Goal: Task Accomplishment & Management: Use online tool/utility

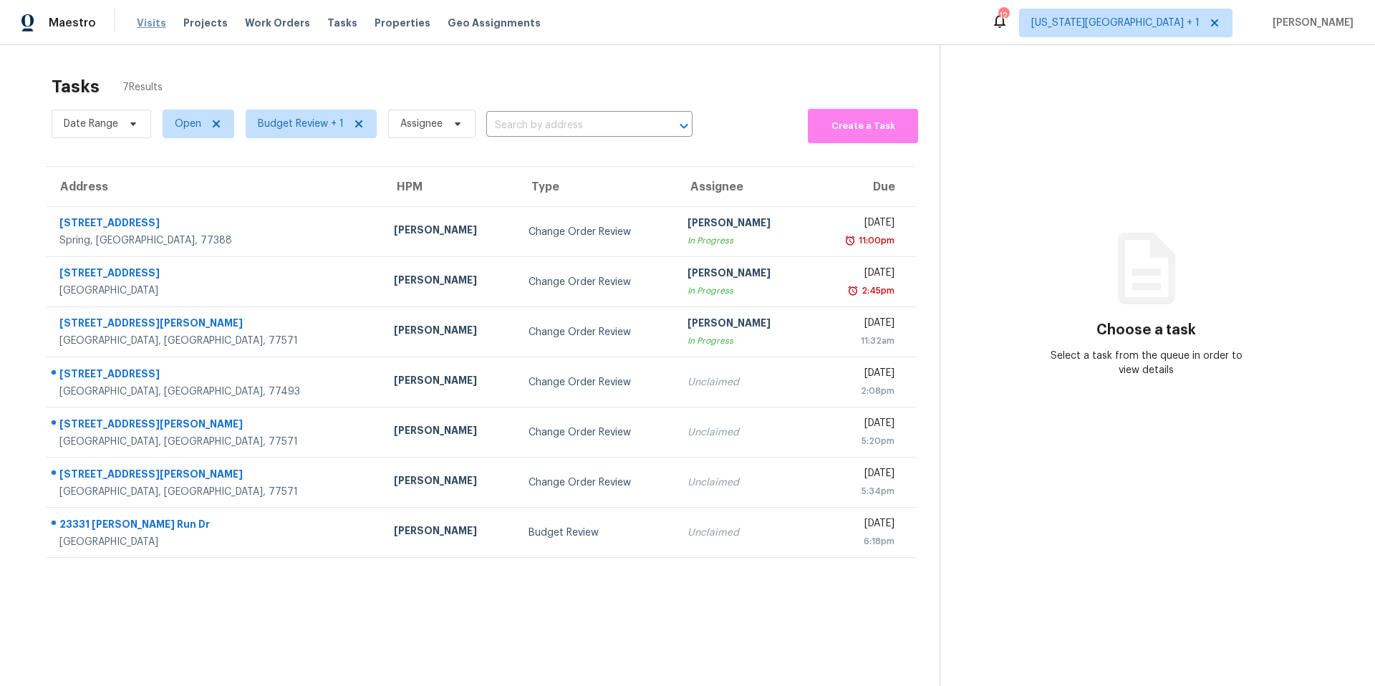
click at [144, 26] on span "Visits" at bounding box center [151, 23] width 29 height 14
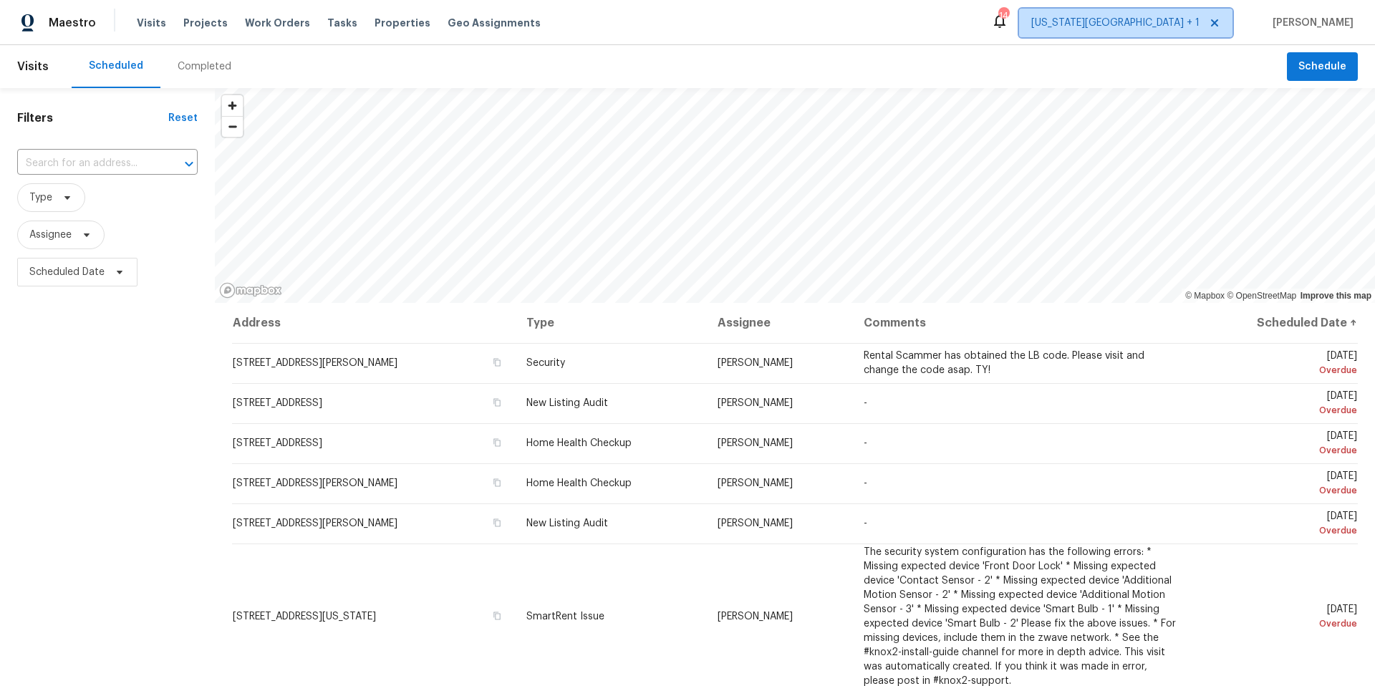
click at [1161, 16] on span "[US_STATE][GEOGRAPHIC_DATA] + 1" at bounding box center [1116, 23] width 168 height 14
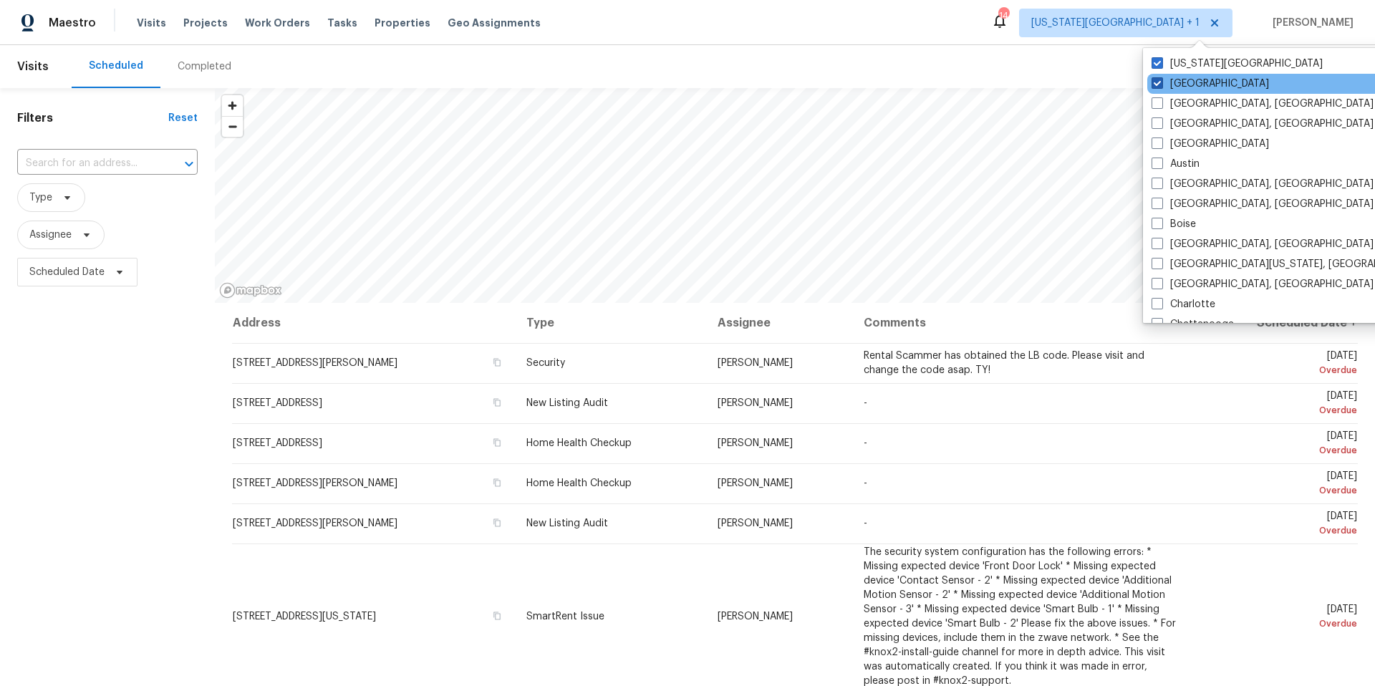
click at [1155, 87] on span at bounding box center [1157, 82] width 11 height 11
click at [1155, 86] on input "[GEOGRAPHIC_DATA]" at bounding box center [1156, 81] width 9 height 9
checkbox input "false"
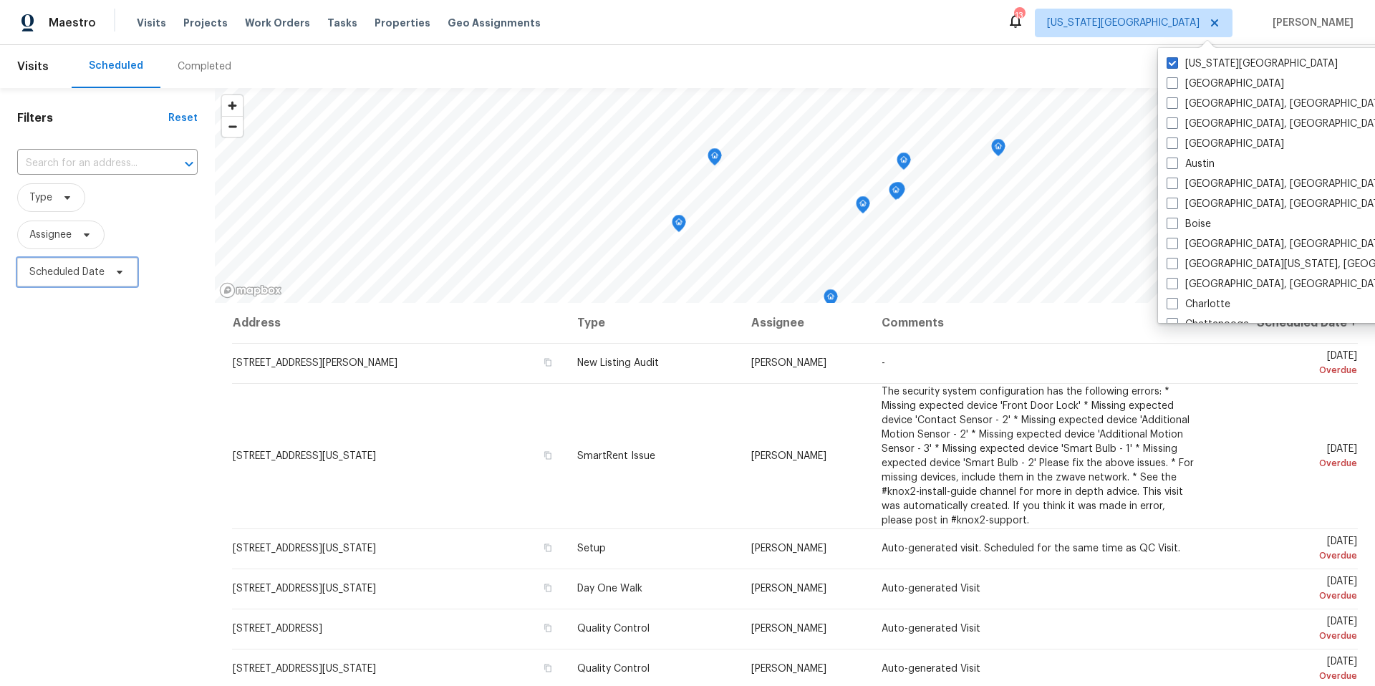
click at [115, 275] on icon at bounding box center [119, 271] width 11 height 11
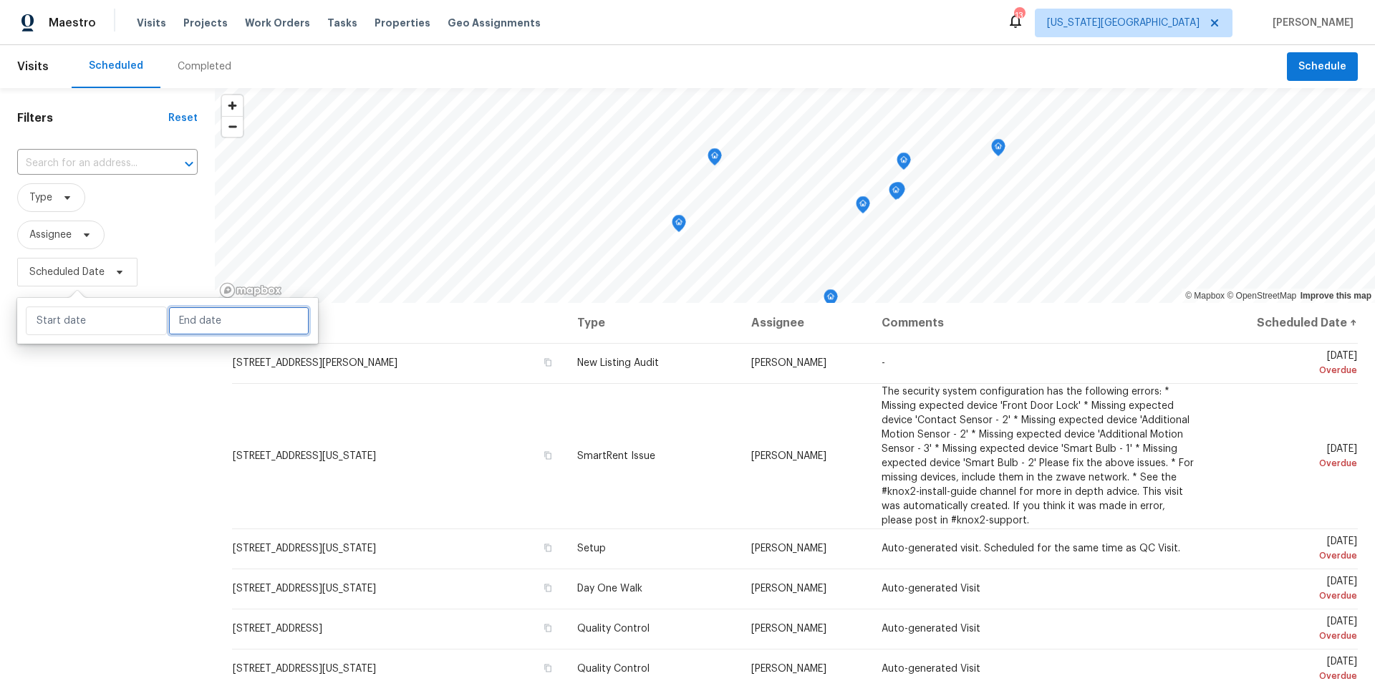
click at [186, 316] on input "text" at bounding box center [238, 321] width 141 height 29
select select "8"
select select "2025"
select select "9"
select select "2025"
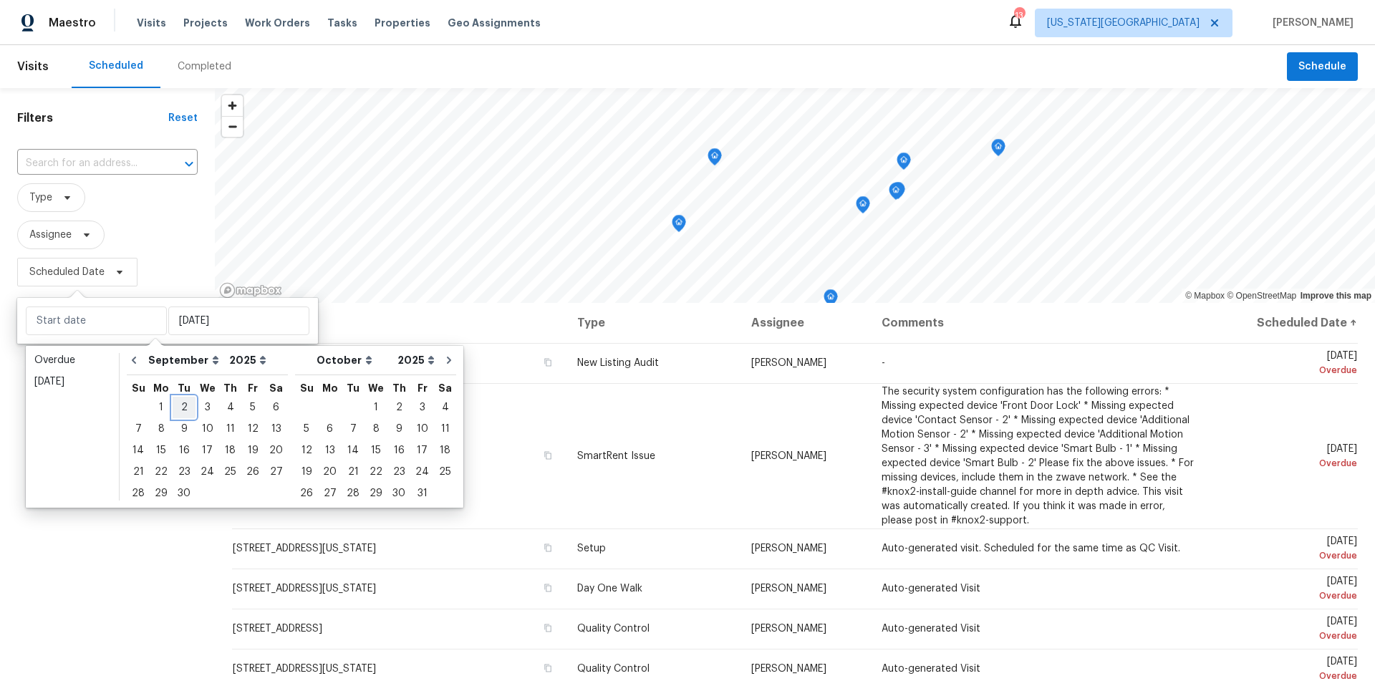
click at [184, 408] on div "2" at bounding box center [184, 408] width 23 height 20
type input "[DATE]"
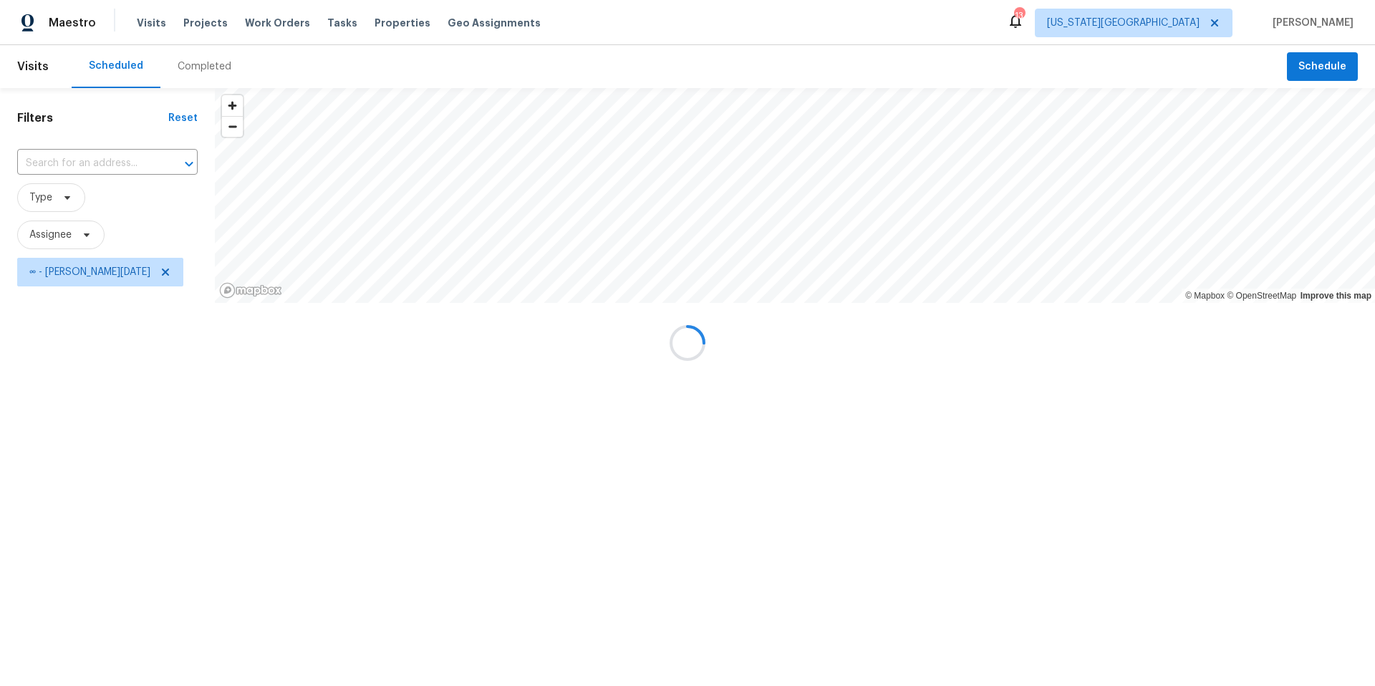
click at [188, 251] on div at bounding box center [687, 343] width 1375 height 686
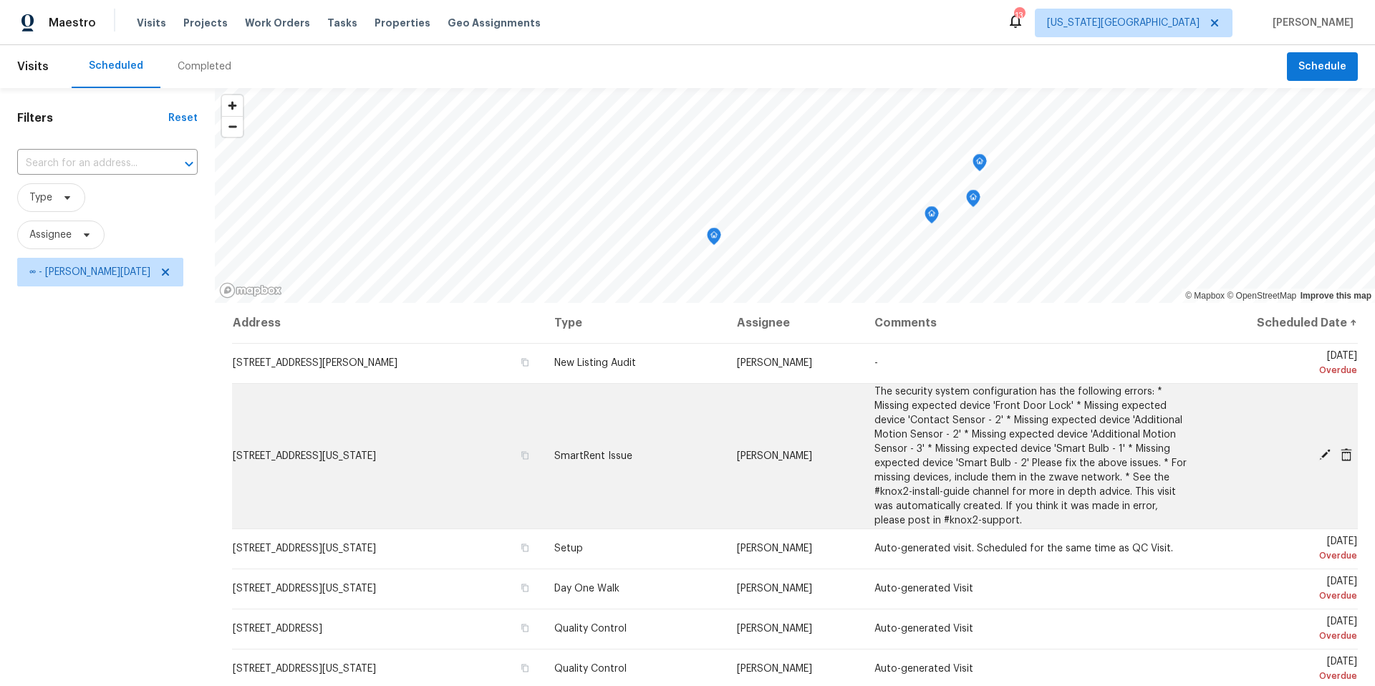
click at [1330, 452] on icon at bounding box center [1325, 454] width 11 height 11
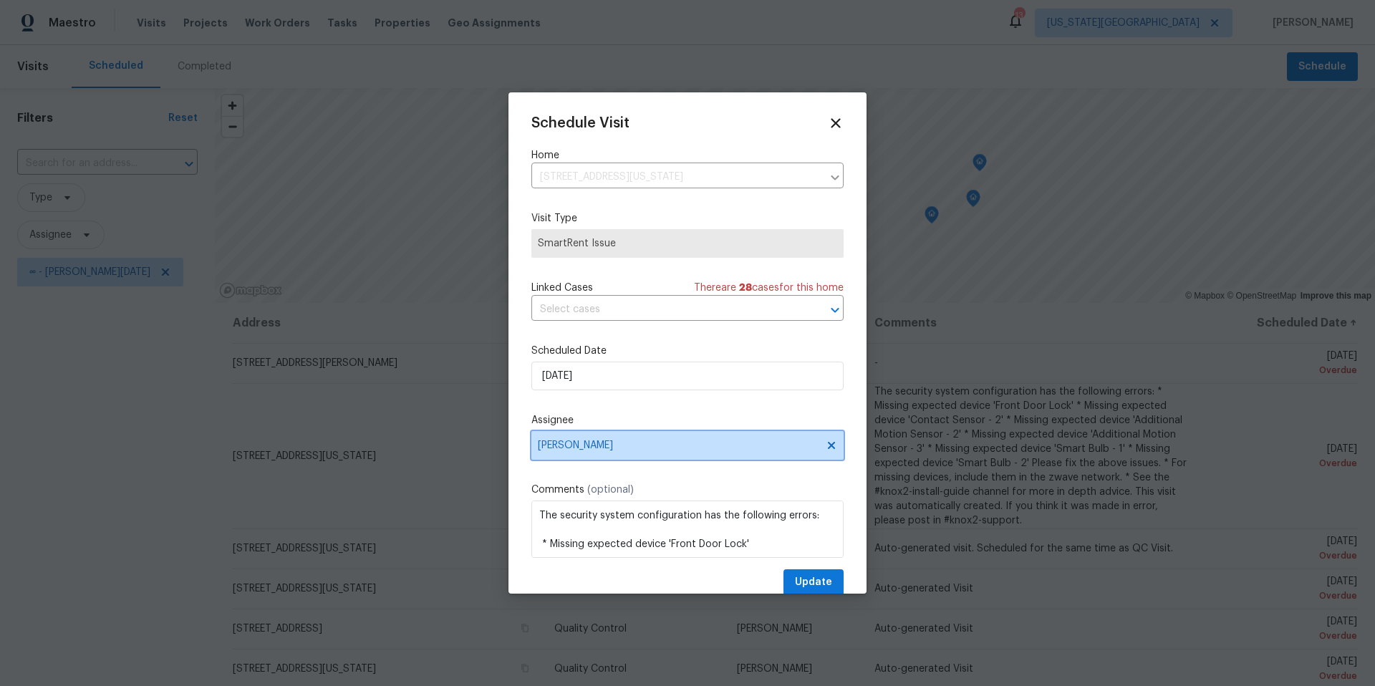
click at [653, 449] on span "[PERSON_NAME]" at bounding box center [678, 445] width 281 height 11
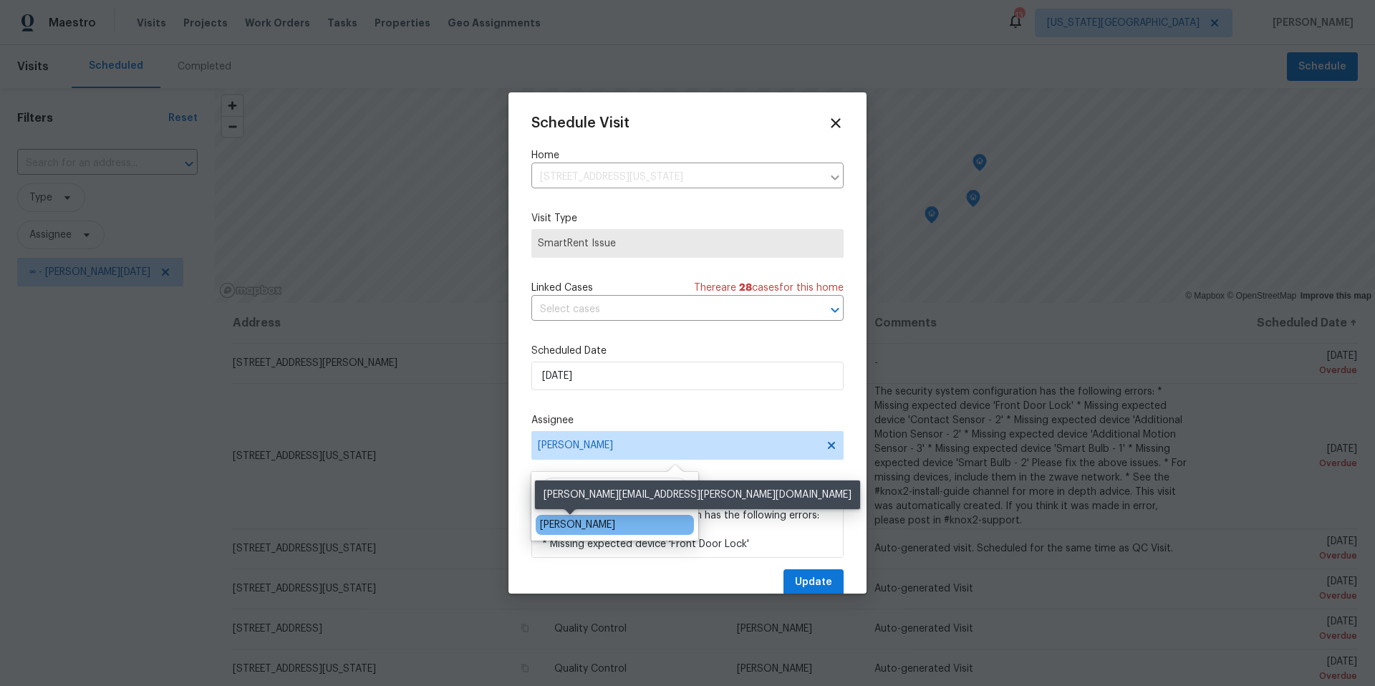
type input "matt"
click at [576, 527] on div "[PERSON_NAME]" at bounding box center [577, 525] width 75 height 14
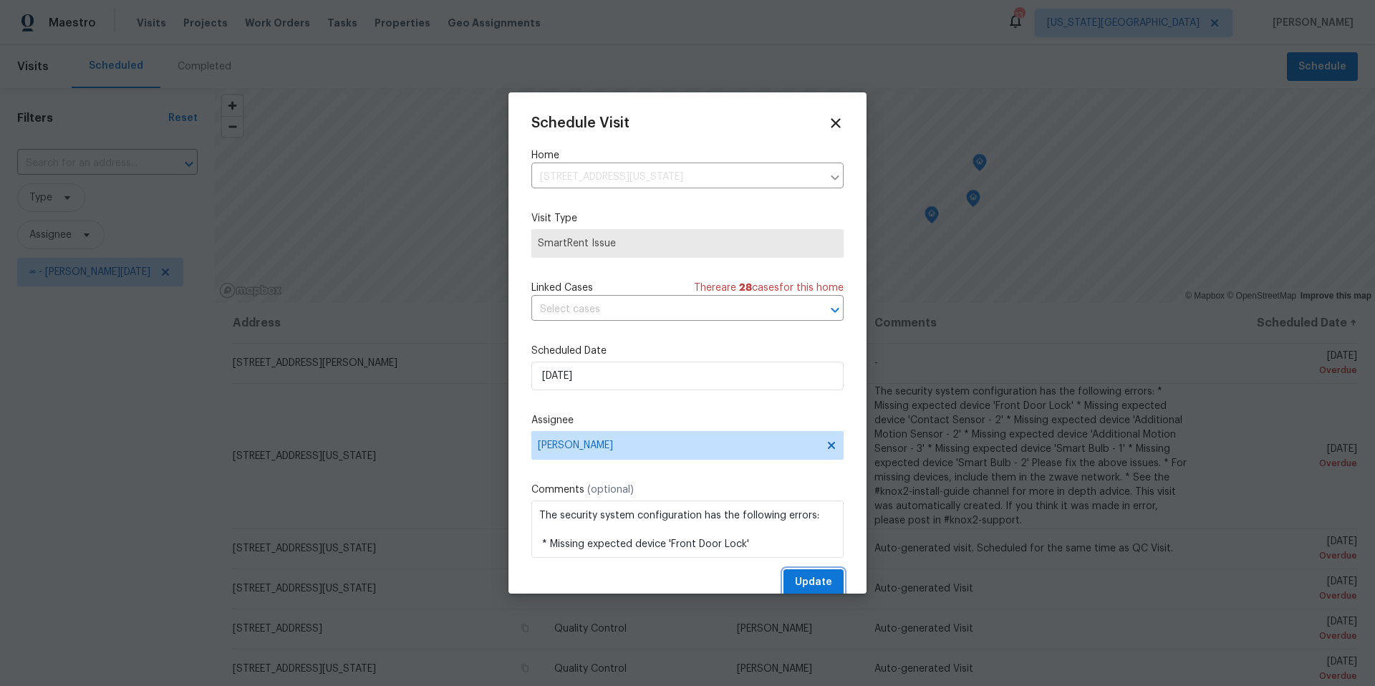
click at [804, 589] on span "Update" at bounding box center [813, 583] width 37 height 18
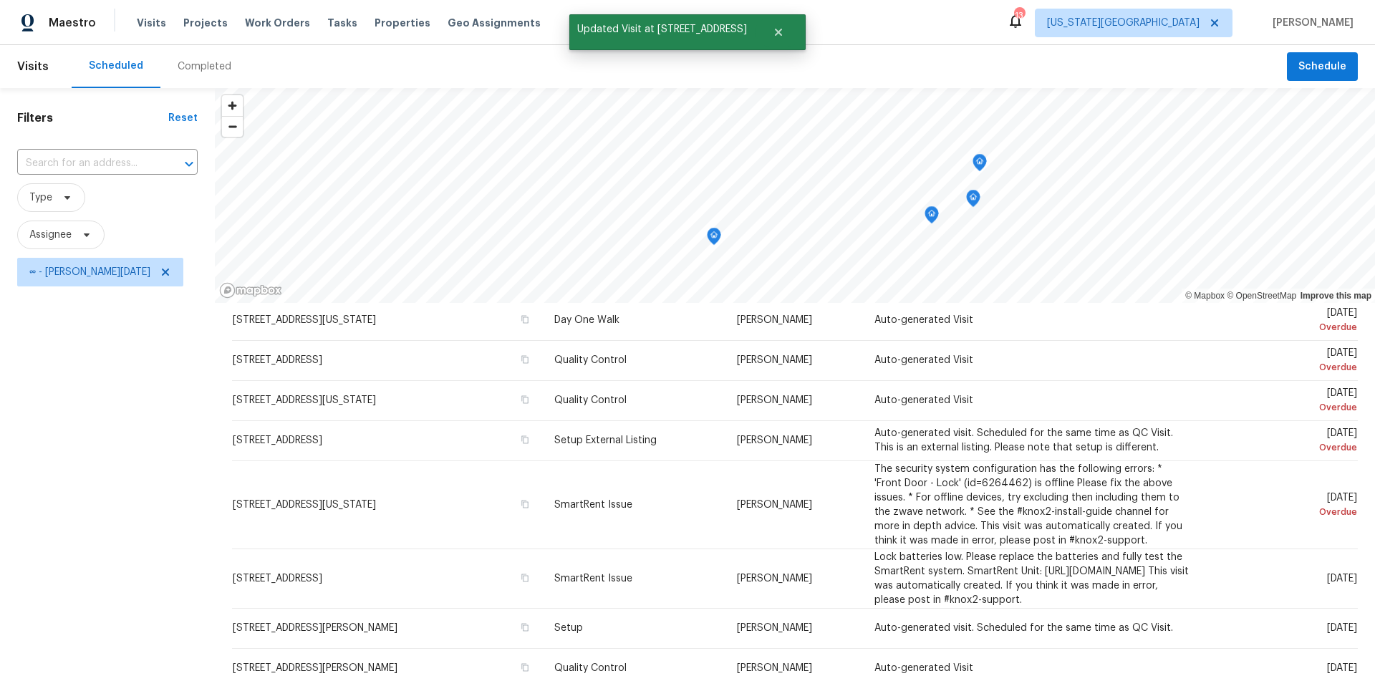
scroll to position [274, 0]
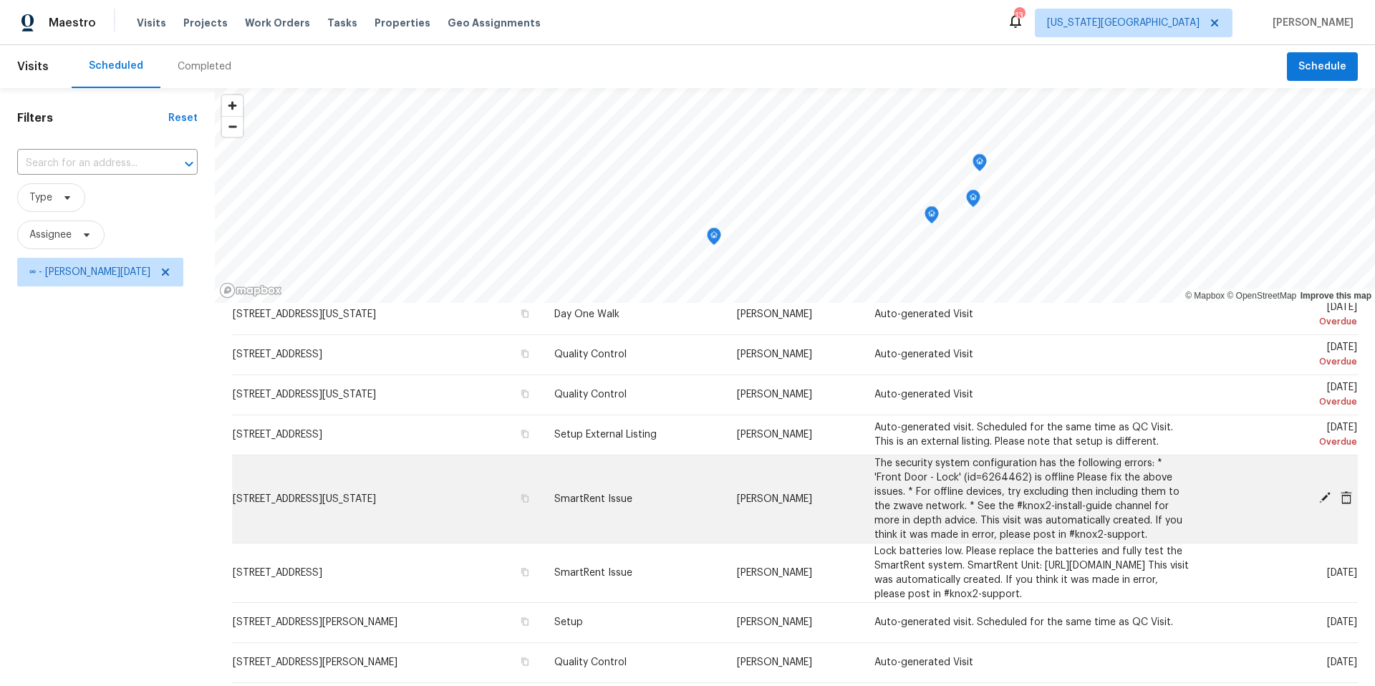
click at [1325, 496] on icon at bounding box center [1325, 497] width 11 height 11
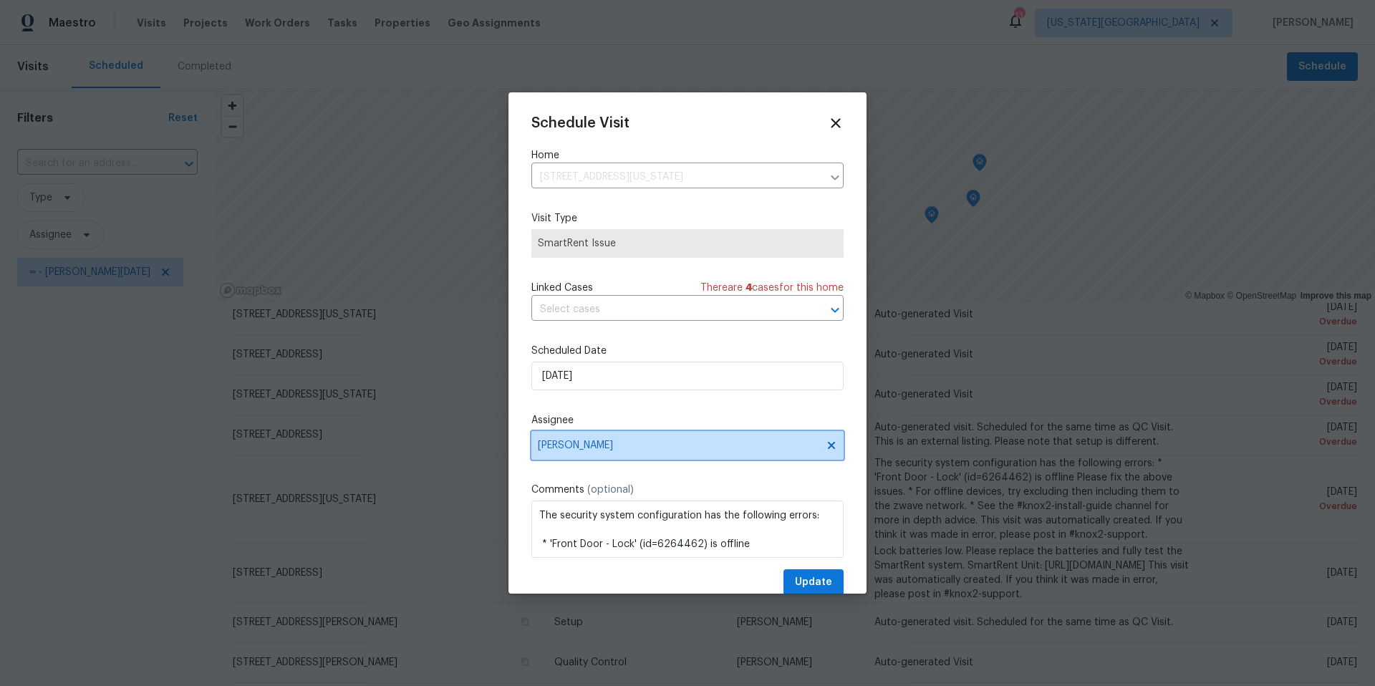
click at [687, 456] on span "[PERSON_NAME]" at bounding box center [688, 445] width 312 height 29
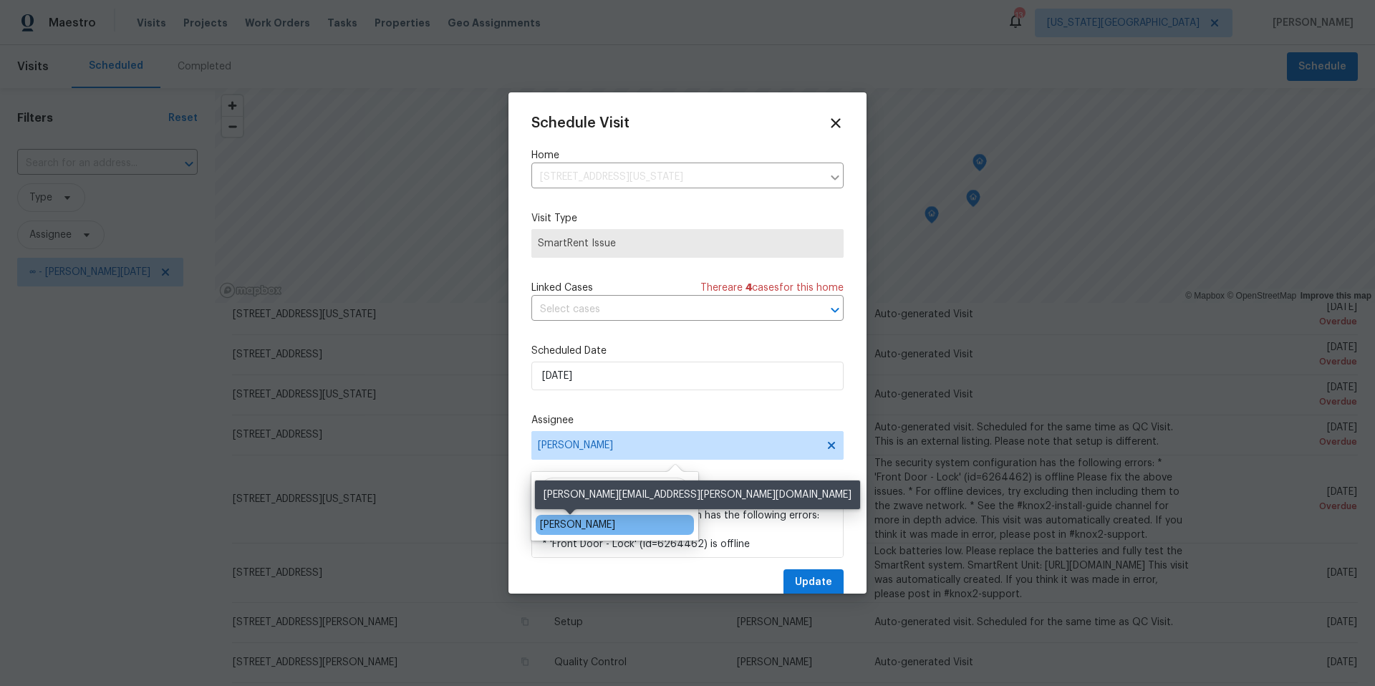
type input "matt"
click at [572, 524] on div "[PERSON_NAME]" at bounding box center [577, 525] width 75 height 14
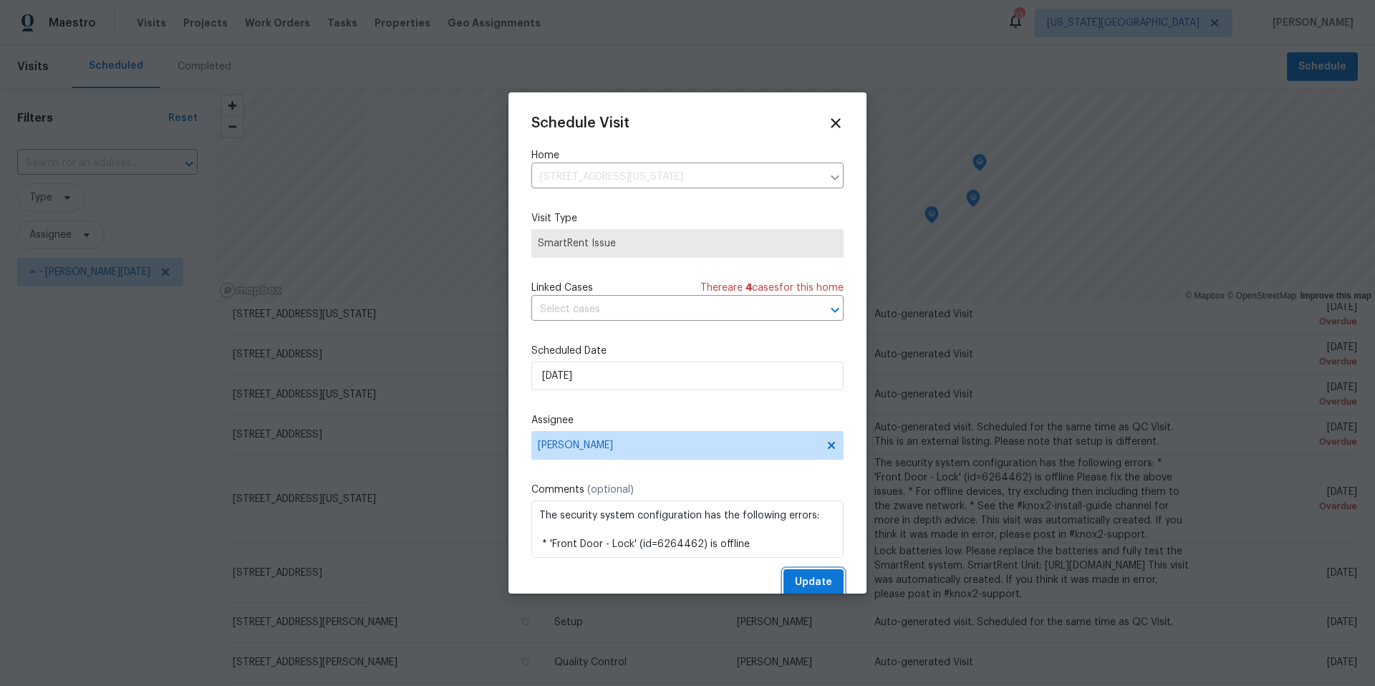
click at [807, 580] on span "Update" at bounding box center [813, 583] width 37 height 18
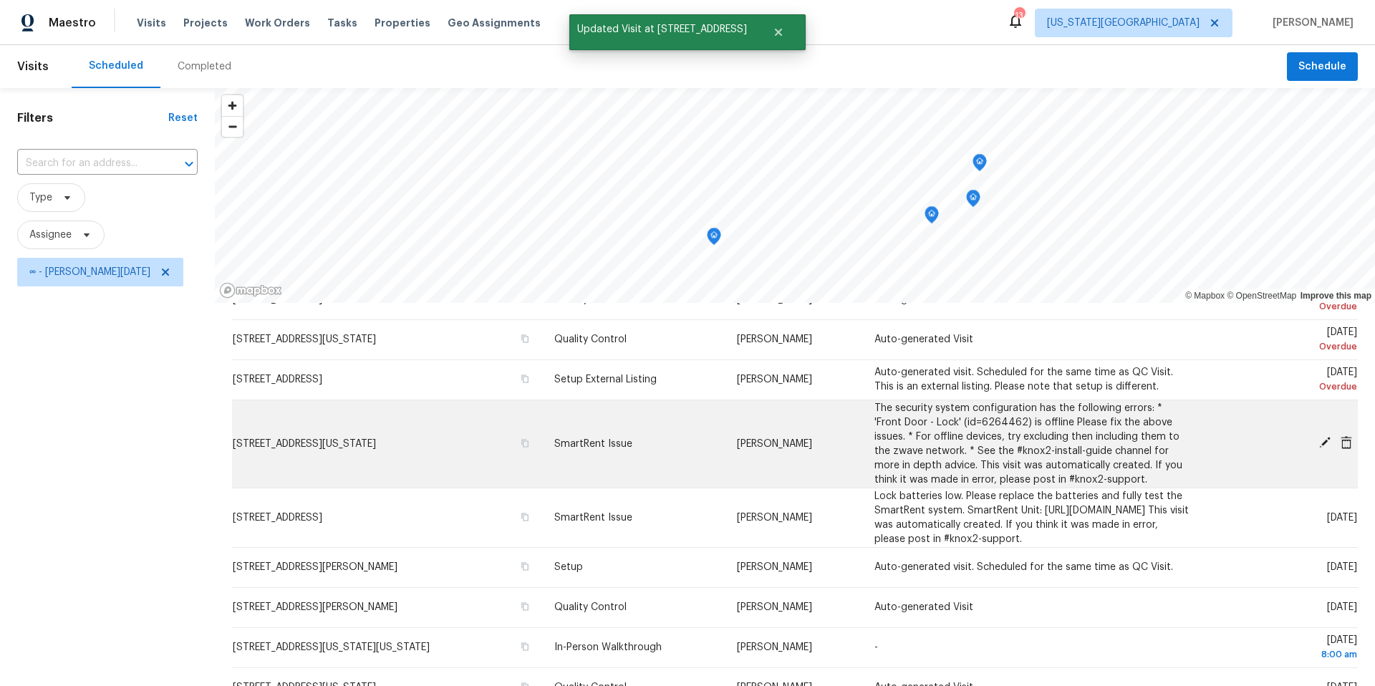
scroll to position [332, 0]
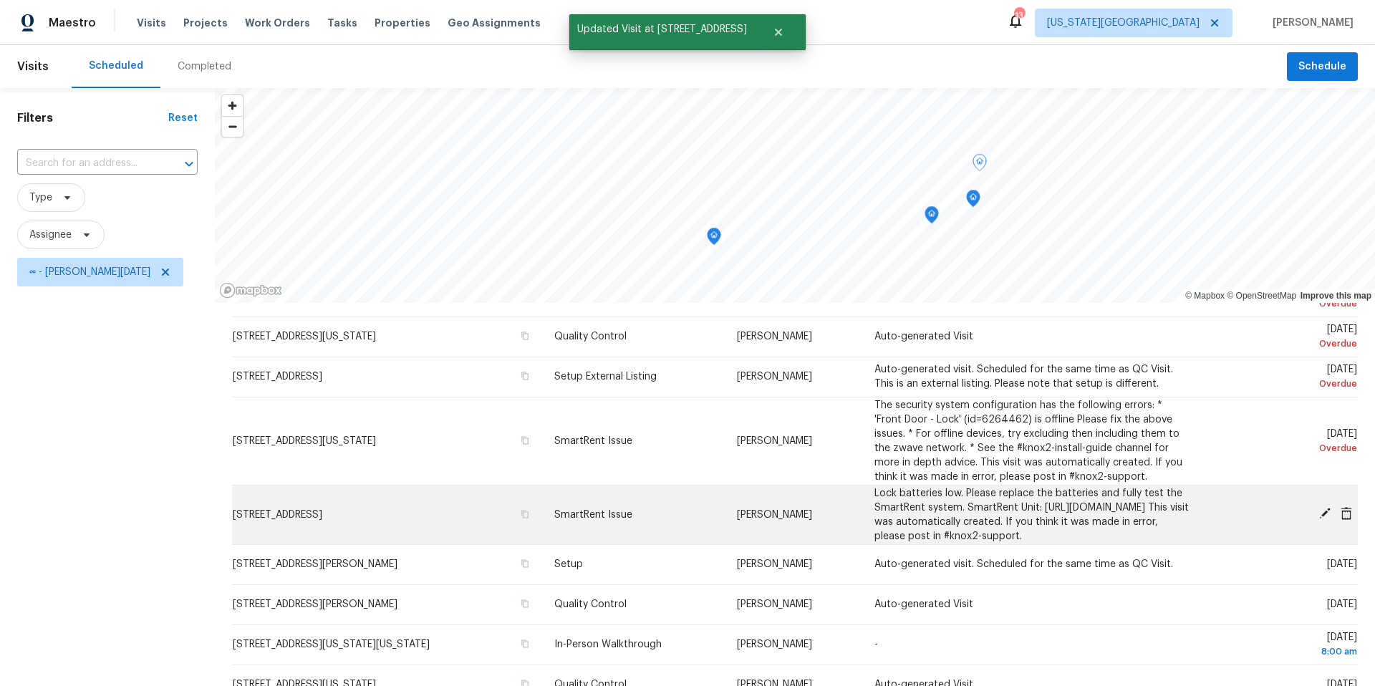
click at [1325, 518] on icon at bounding box center [1325, 513] width 11 height 11
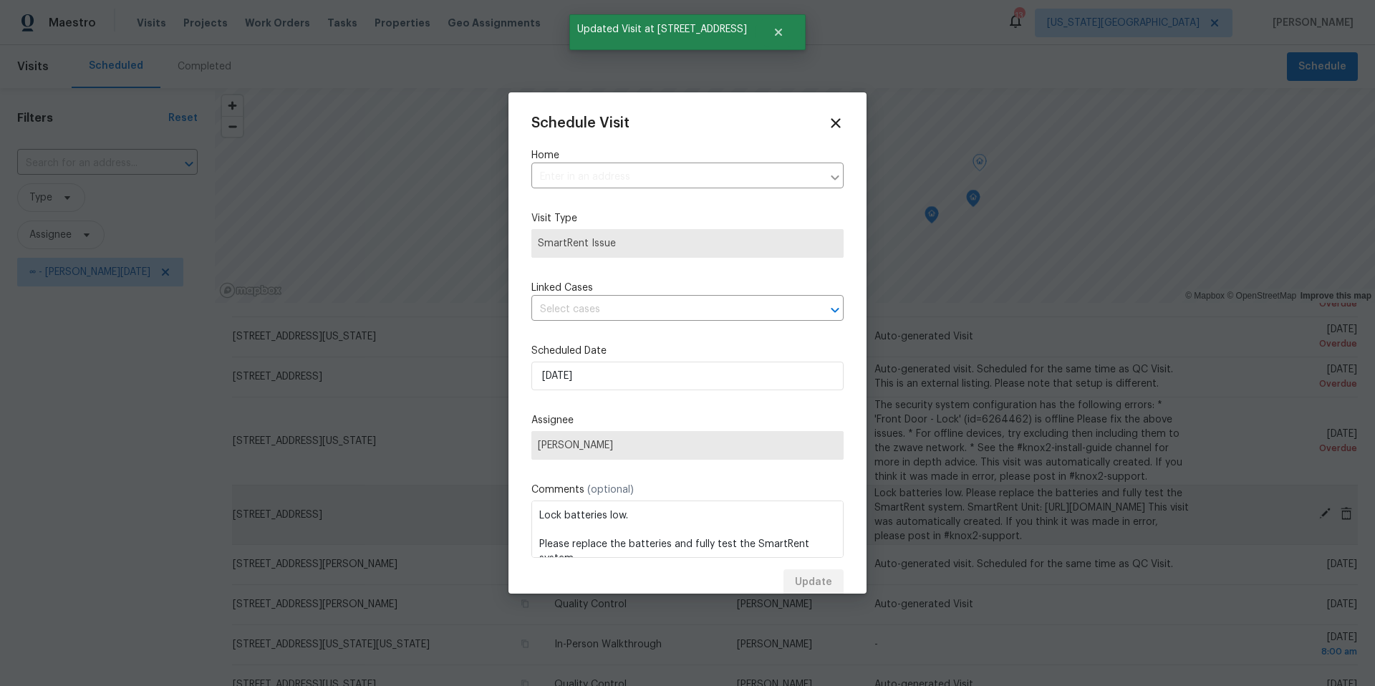
type input "[STREET_ADDRESS]"
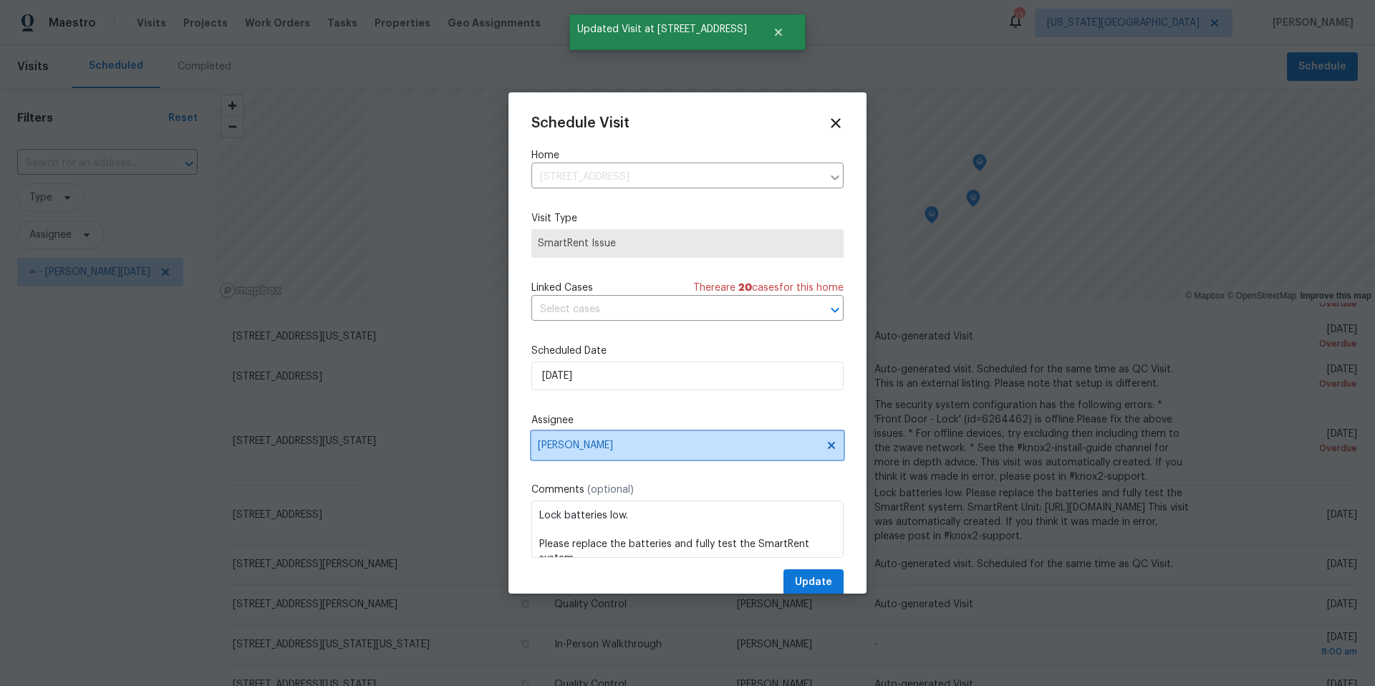
click at [692, 453] on span "[PERSON_NAME]" at bounding box center [688, 445] width 312 height 29
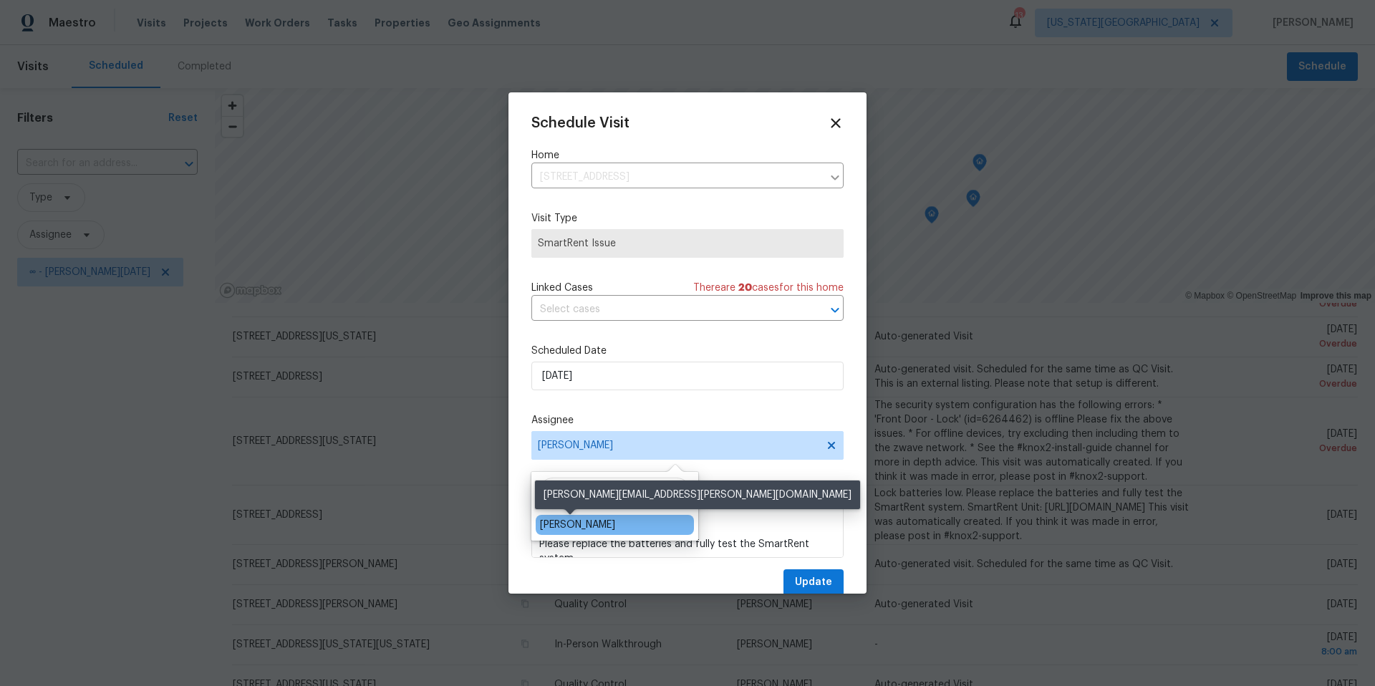
type input "matt"
click at [587, 526] on div "[PERSON_NAME]" at bounding box center [577, 525] width 75 height 14
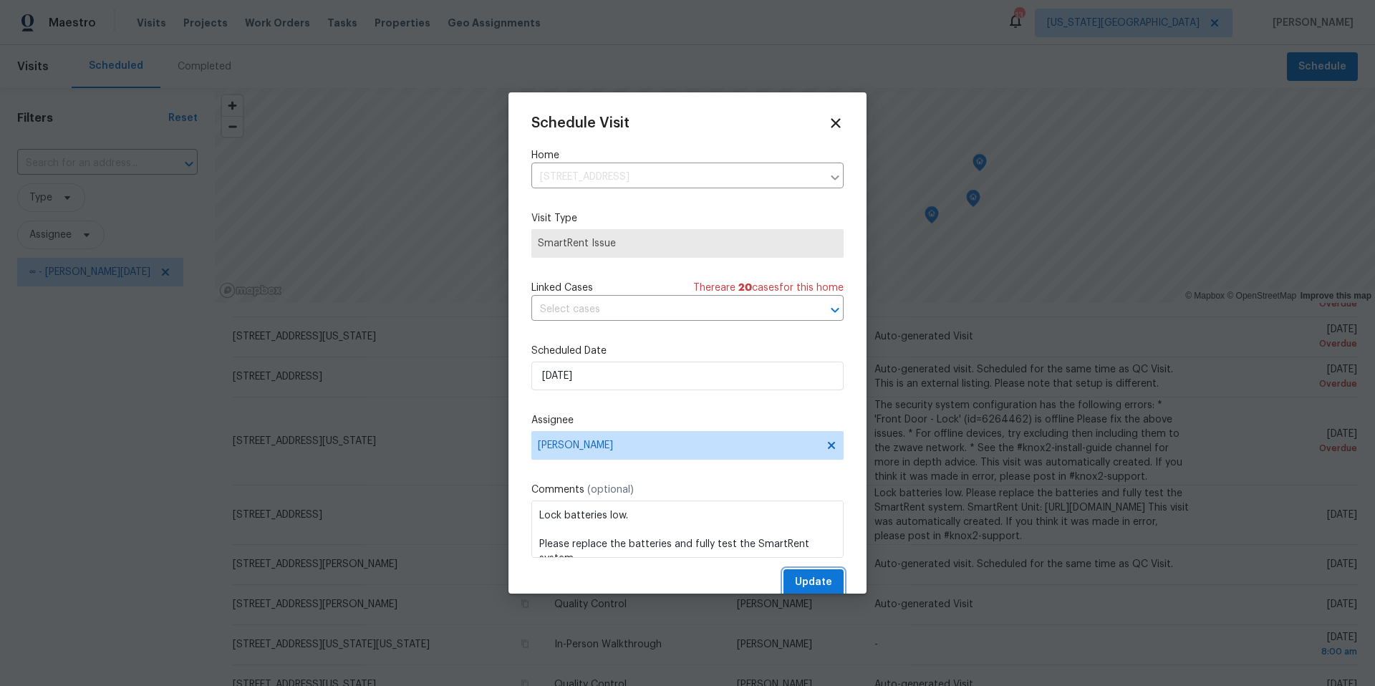
click at [817, 579] on span "Update" at bounding box center [813, 583] width 37 height 18
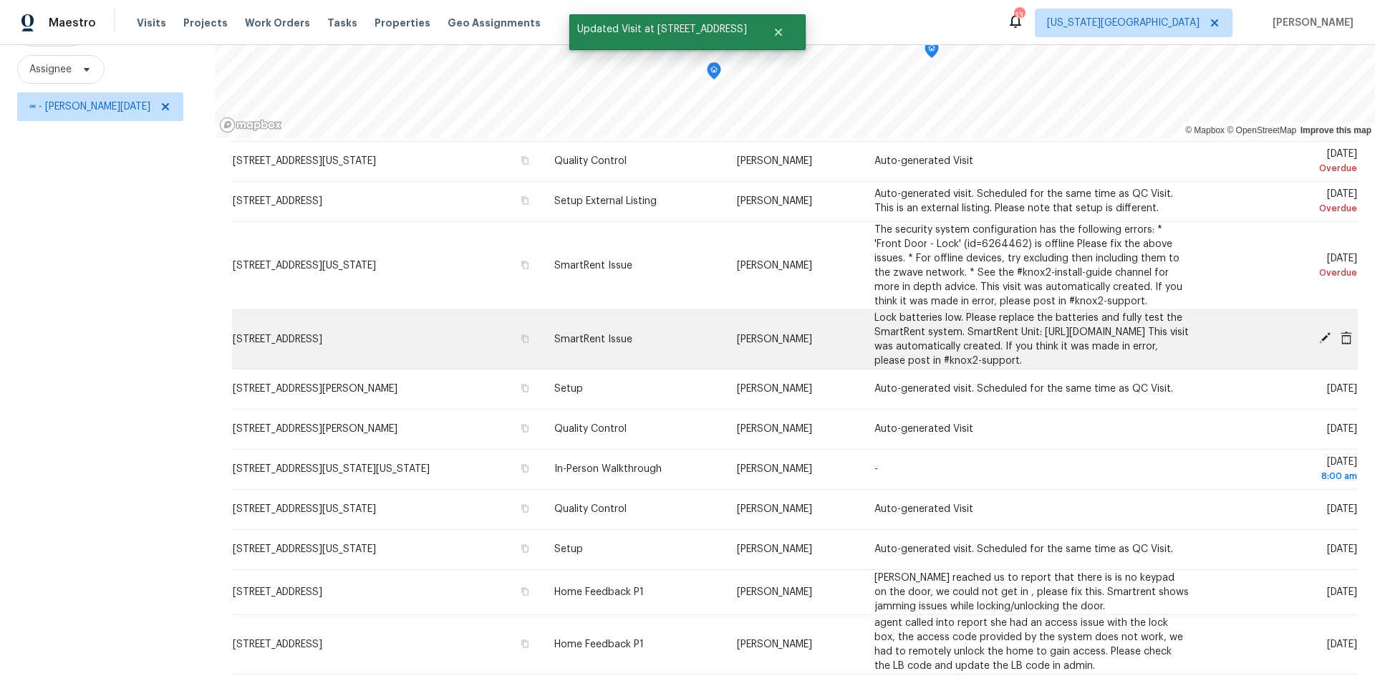
scroll to position [165, 0]
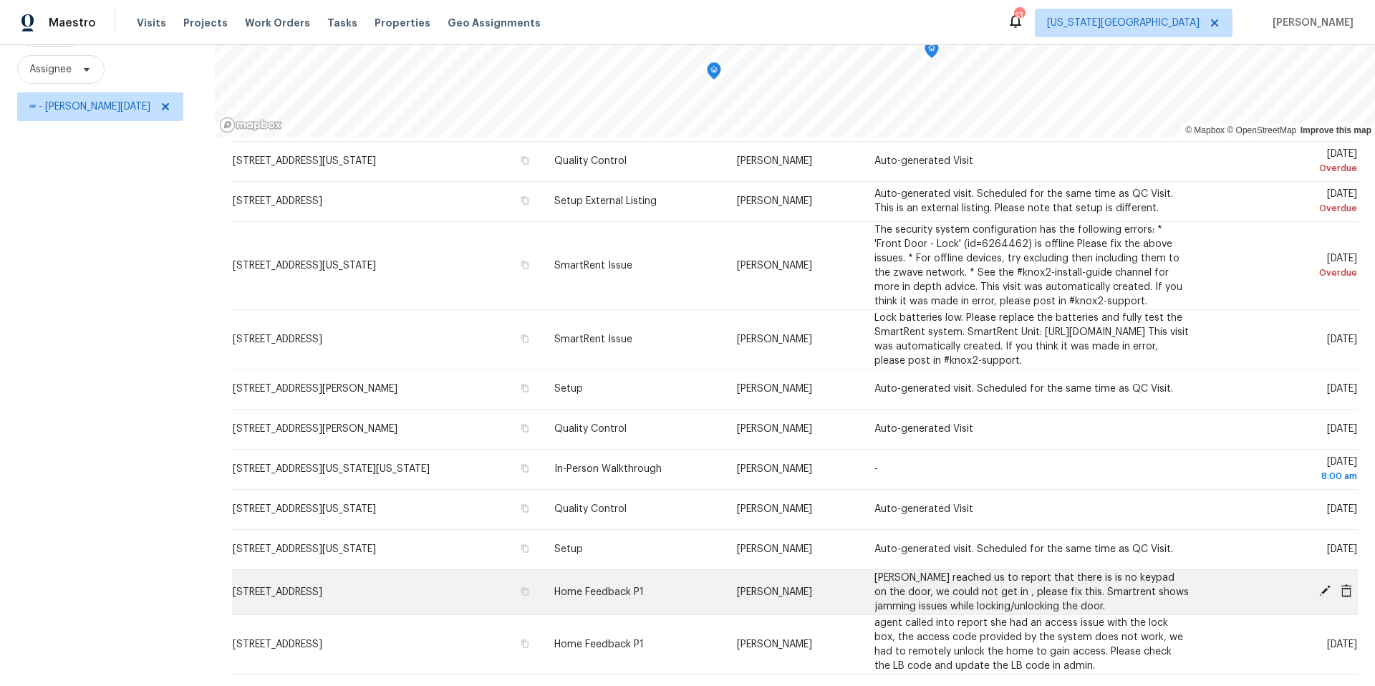
click at [1325, 590] on icon at bounding box center [1325, 590] width 11 height 11
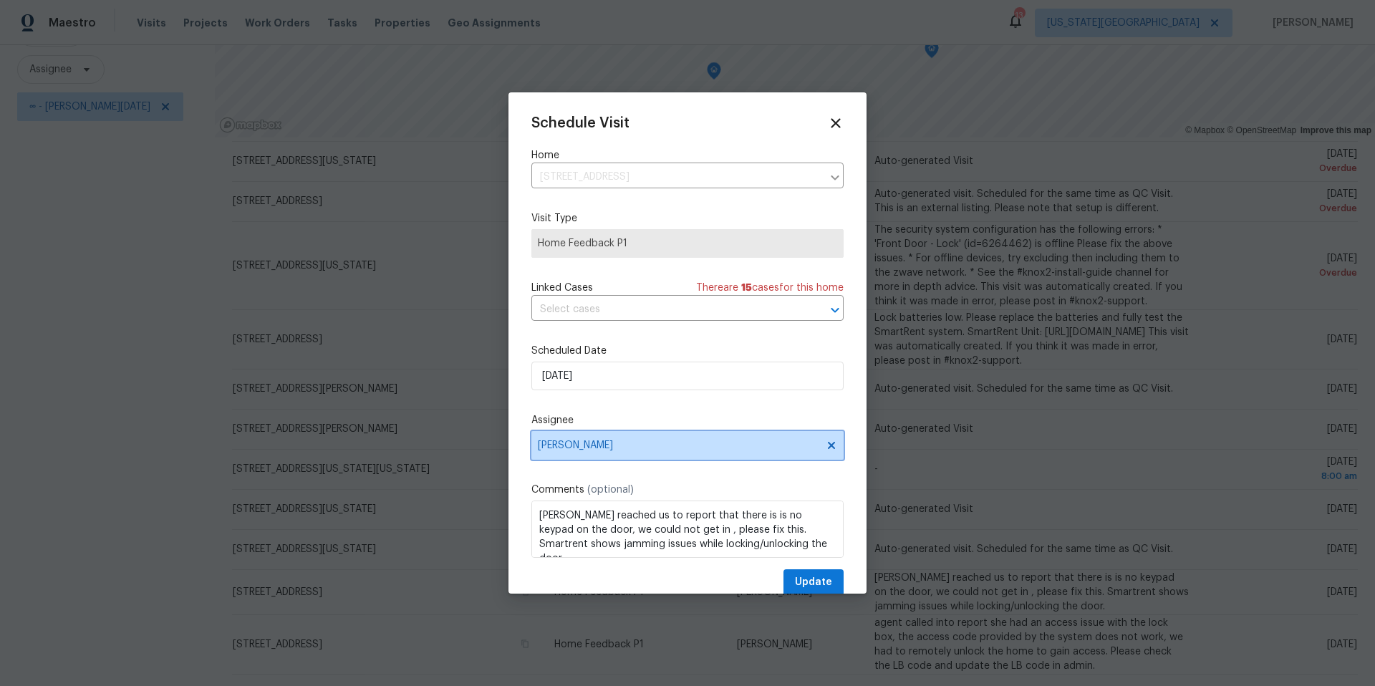
click at [658, 449] on span "[PERSON_NAME]" at bounding box center [678, 445] width 281 height 11
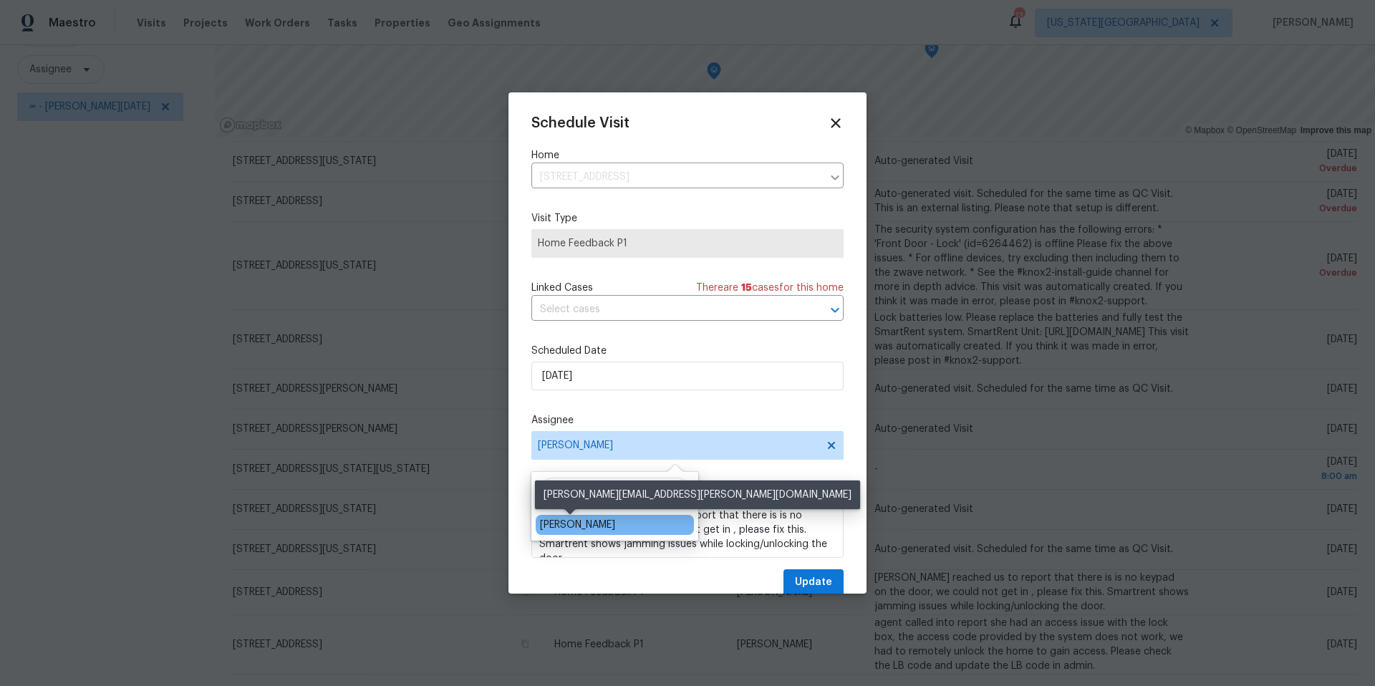
type input "matt"
click at [567, 524] on div "[PERSON_NAME]" at bounding box center [577, 525] width 75 height 14
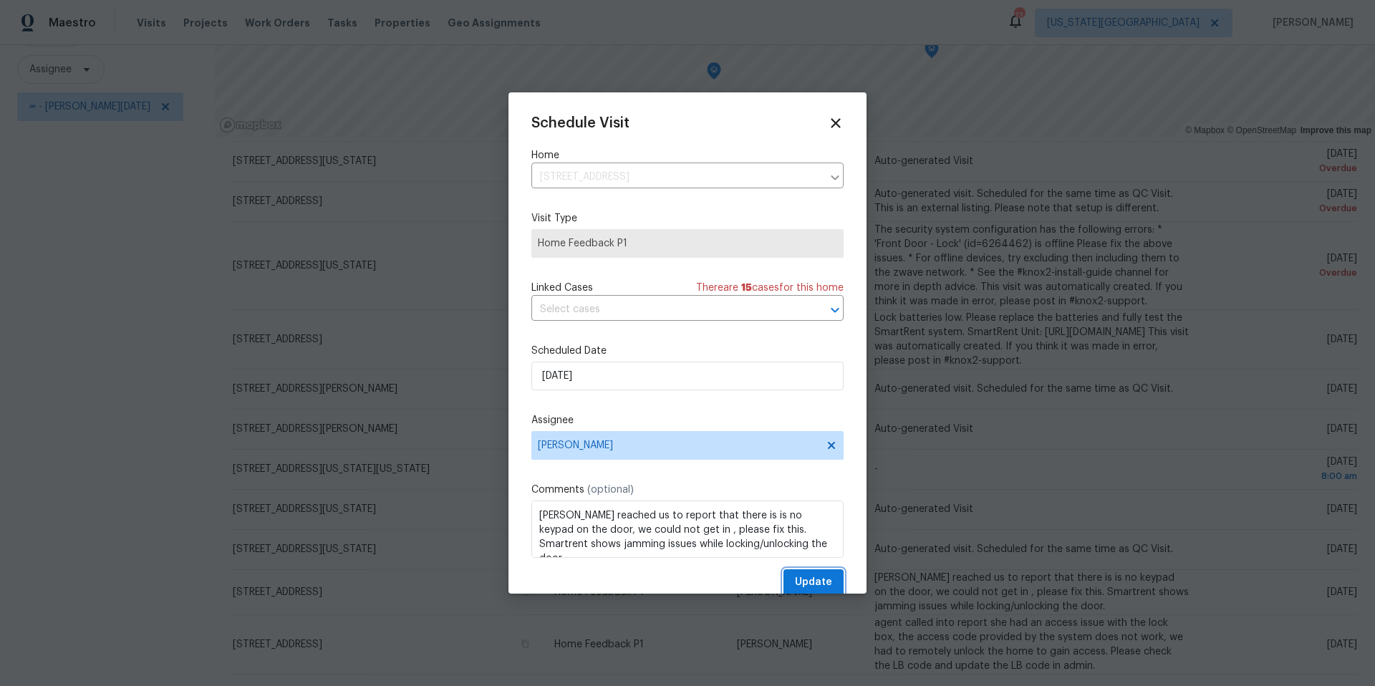
click at [801, 584] on span "Update" at bounding box center [813, 583] width 37 height 18
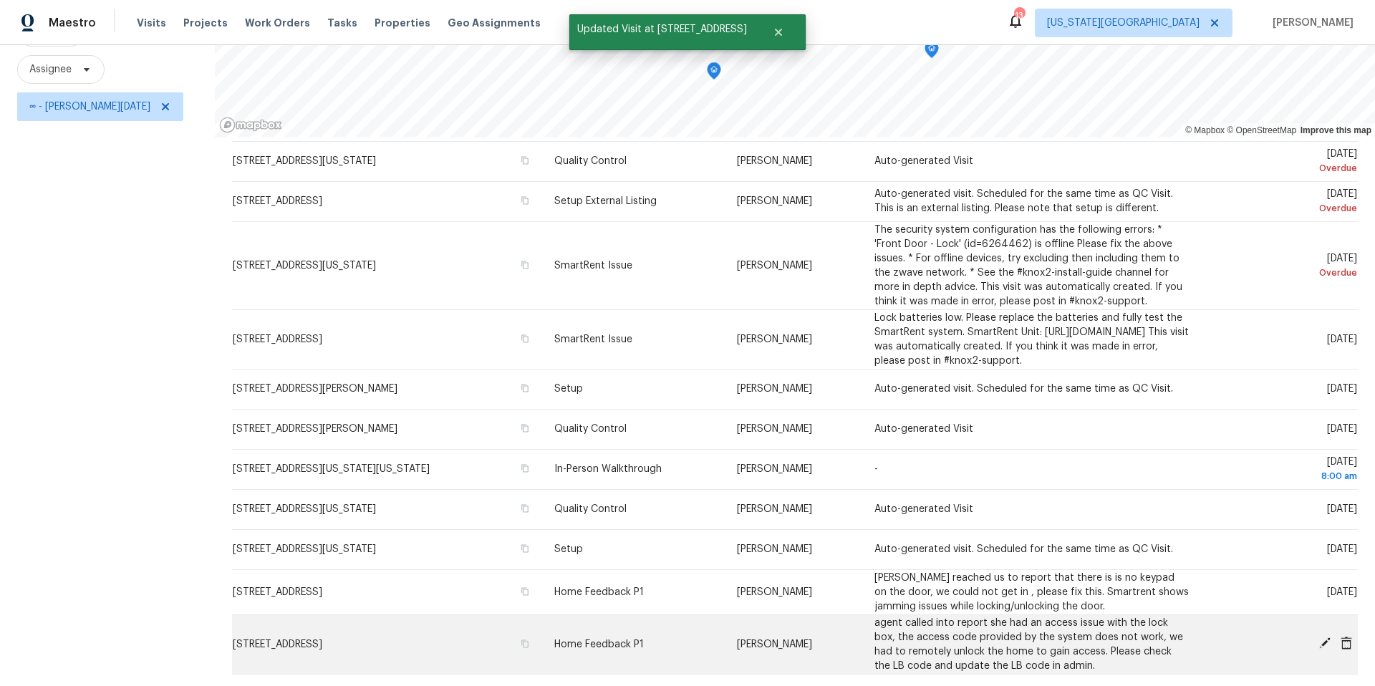
click at [1323, 642] on icon at bounding box center [1325, 643] width 13 height 13
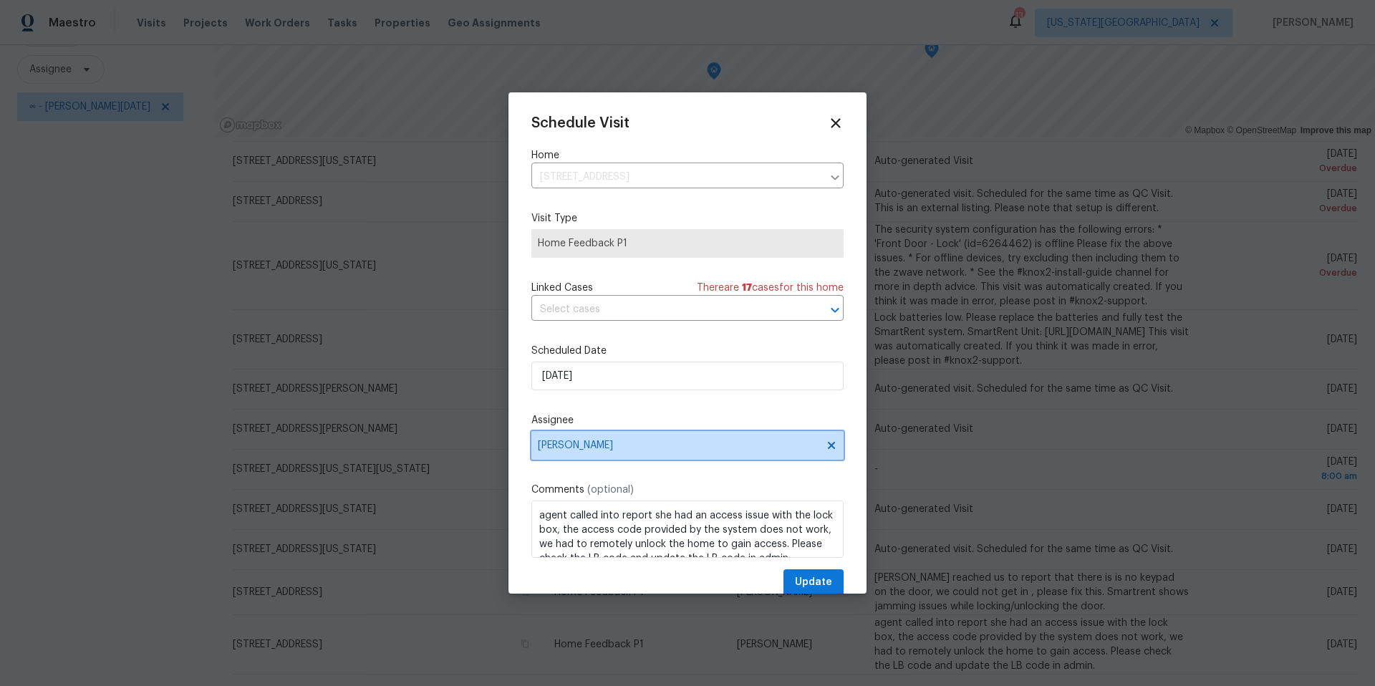
click at [638, 451] on span "[PERSON_NAME]" at bounding box center [678, 445] width 281 height 11
type input "matt"
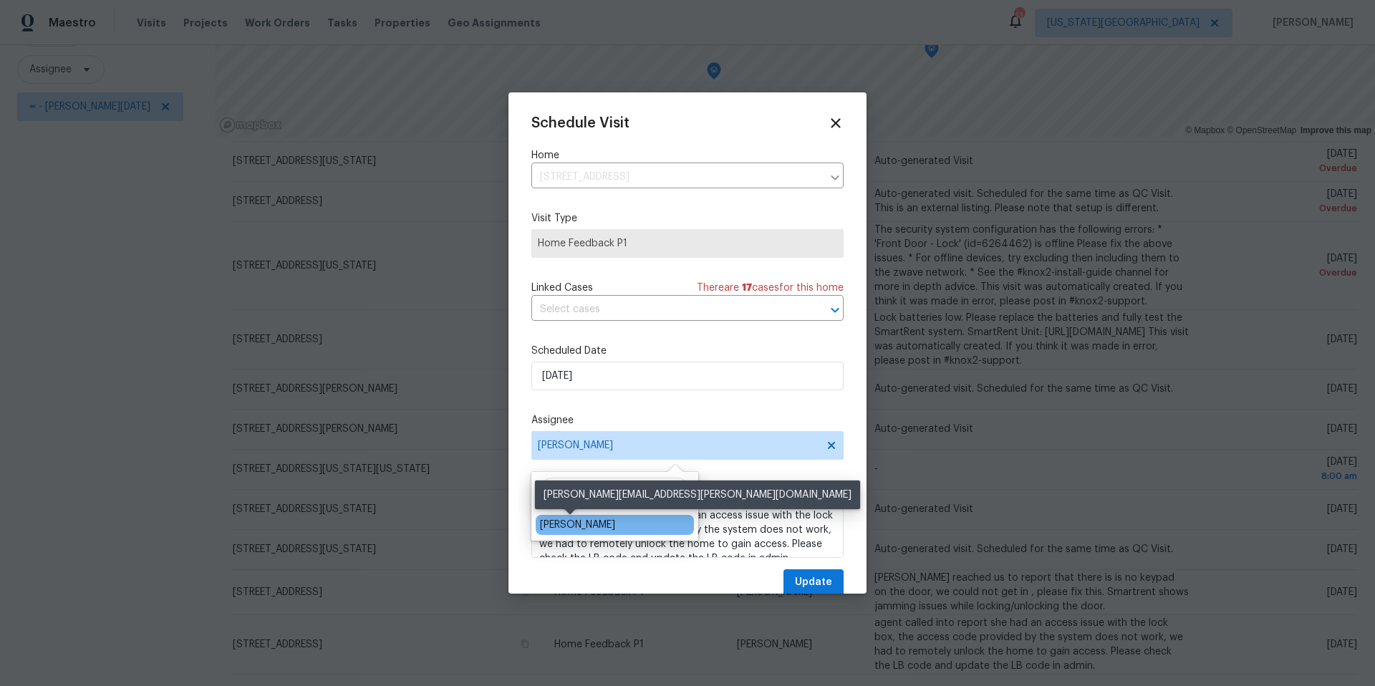
click at [567, 525] on div "[PERSON_NAME]" at bounding box center [577, 525] width 75 height 14
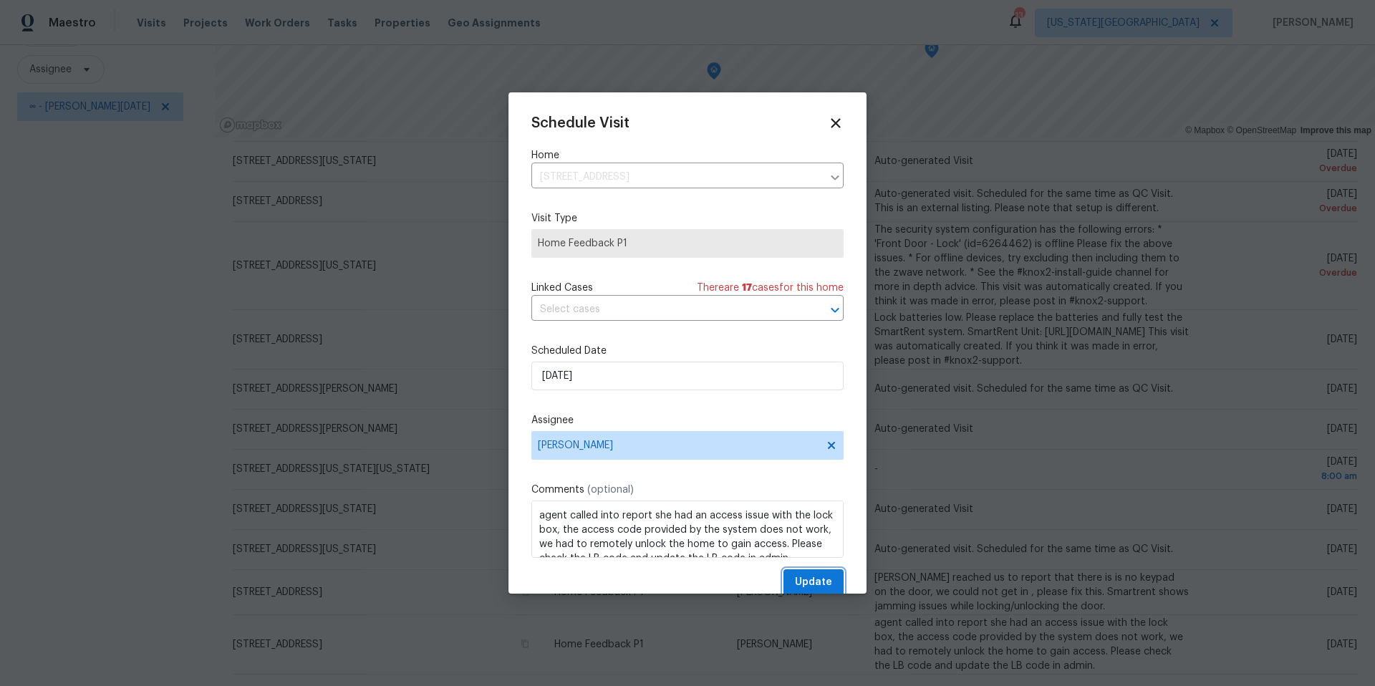
click at [815, 586] on span "Update" at bounding box center [813, 583] width 37 height 18
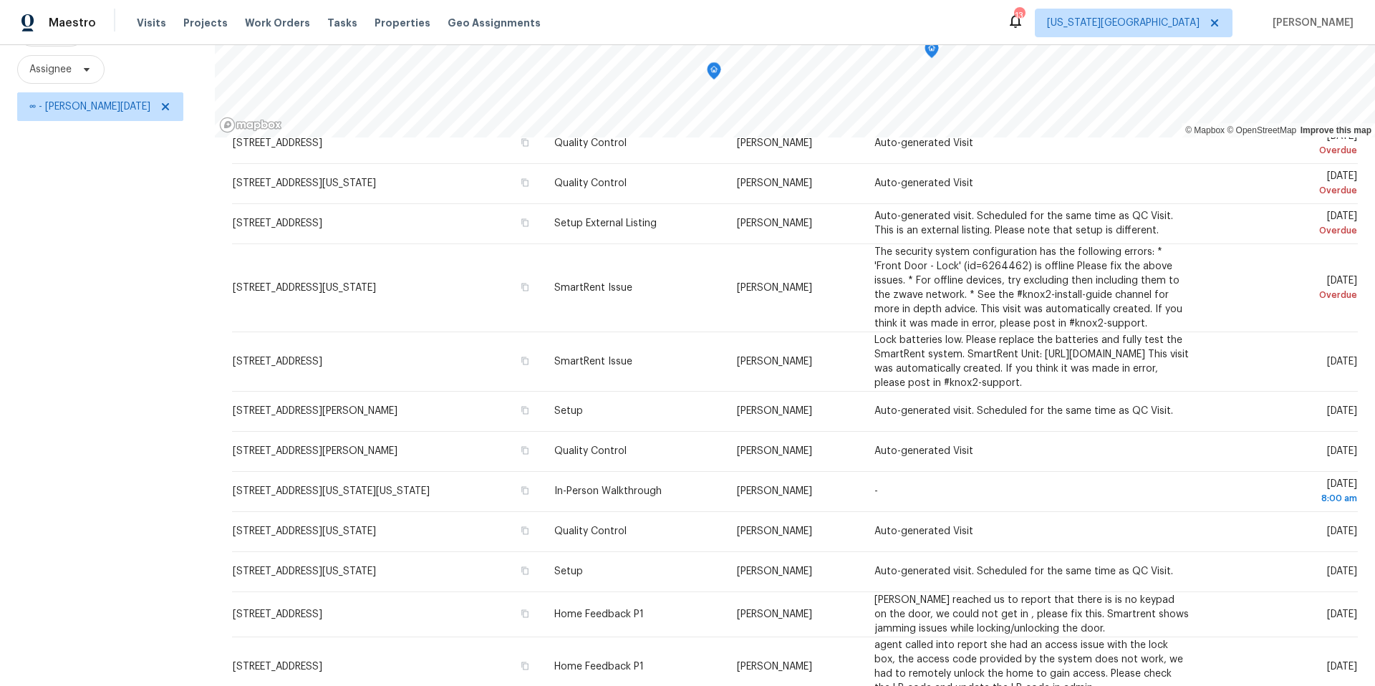
scroll to position [356, 0]
